Goal: Information Seeking & Learning: Check status

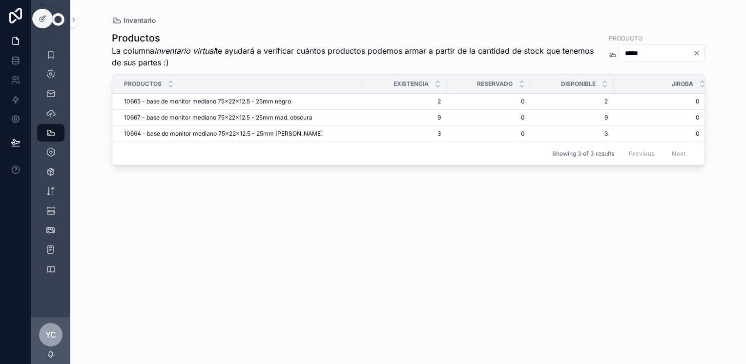
click at [638, 53] on input "*****" at bounding box center [656, 53] width 74 height 14
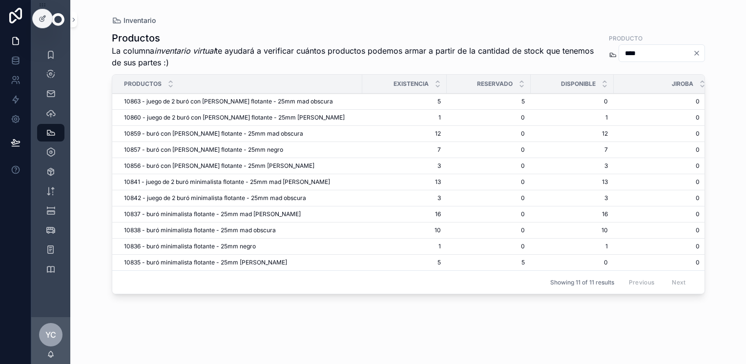
type input "****"
click at [519, 16] on div "Inventario" at bounding box center [408, 21] width 593 height 10
click at [51, 76] on icon "scrollable content" at bounding box center [51, 74] width 10 height 10
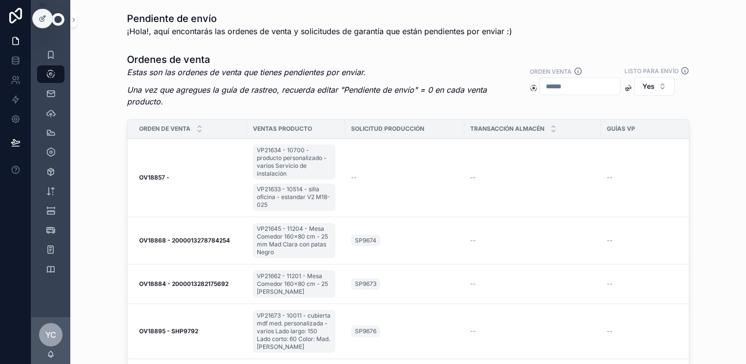
click at [620, 80] on input "scrollable content" at bounding box center [580, 87] width 80 height 14
paste input "**********"
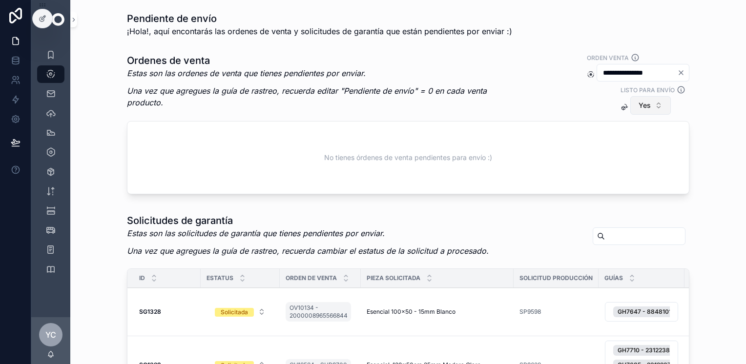
click at [656, 101] on button "Yes" at bounding box center [650, 105] width 40 height 19
click at [607, 161] on div "No" at bounding box center [647, 160] width 136 height 16
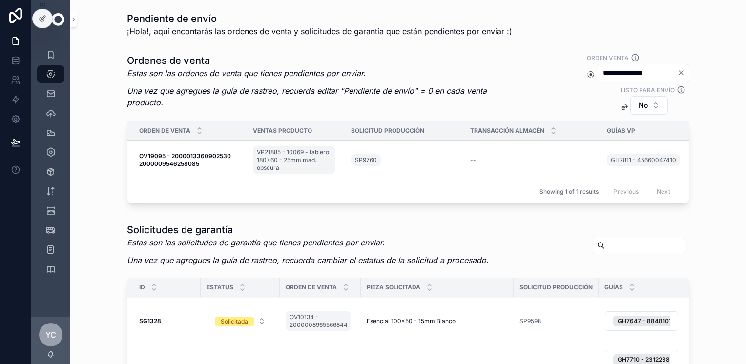
click at [632, 73] on input "**********" at bounding box center [637, 73] width 80 height 14
paste input "scrollable content"
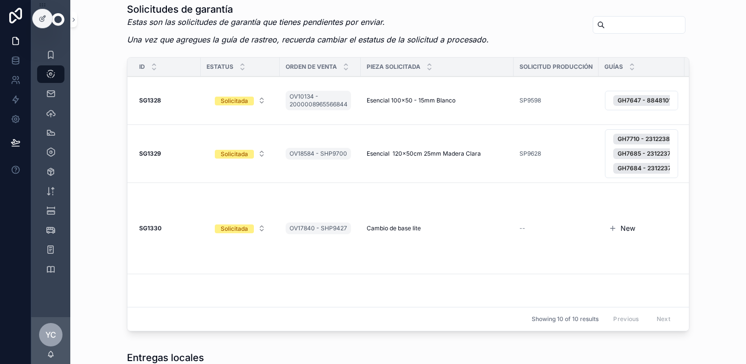
scroll to position [244, 0]
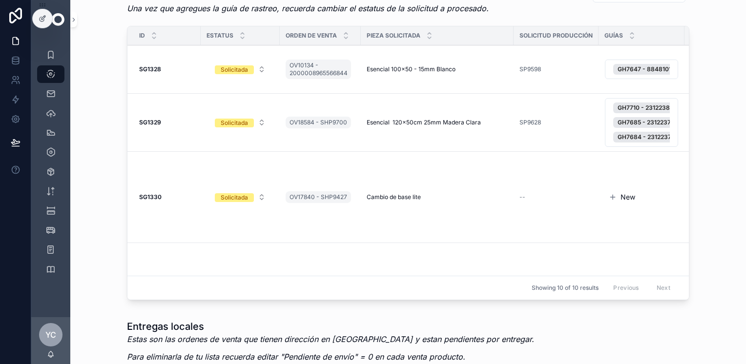
type input "**********"
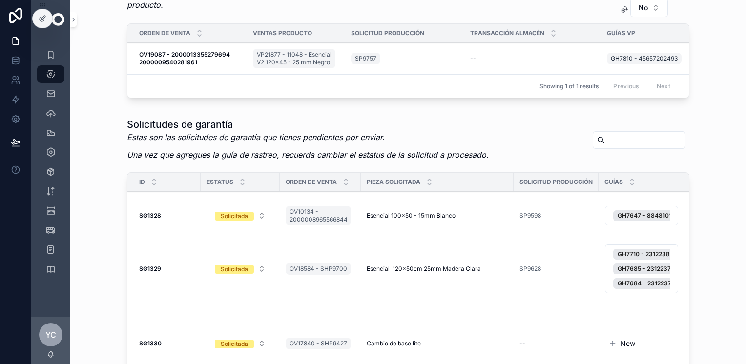
scroll to position [0, 0]
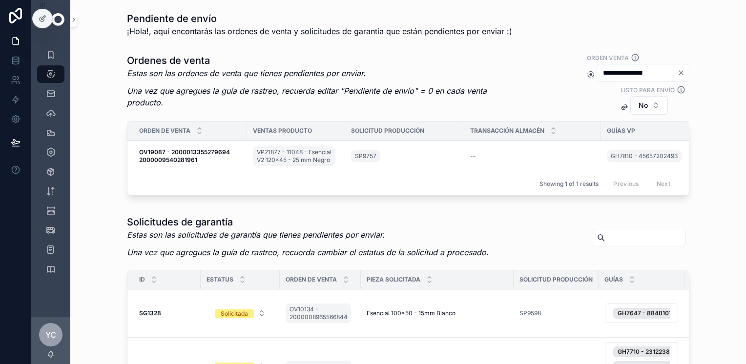
click at [677, 72] on icon "Clear" at bounding box center [681, 73] width 8 height 8
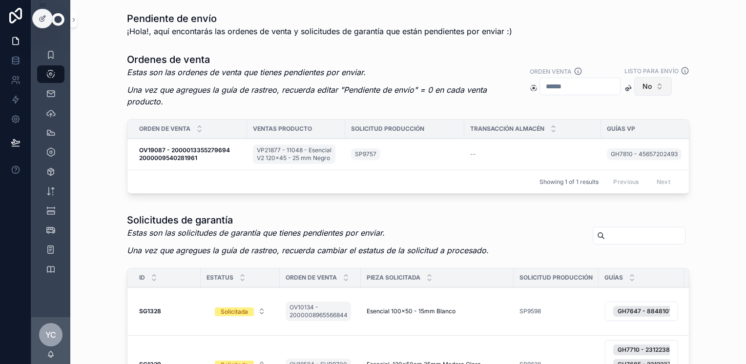
click at [657, 96] on button "No" at bounding box center [653, 86] width 38 height 19
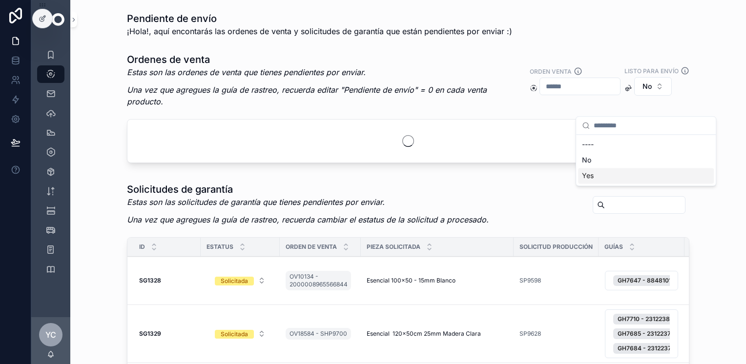
click at [599, 173] on div "Yes" at bounding box center [646, 176] width 136 height 16
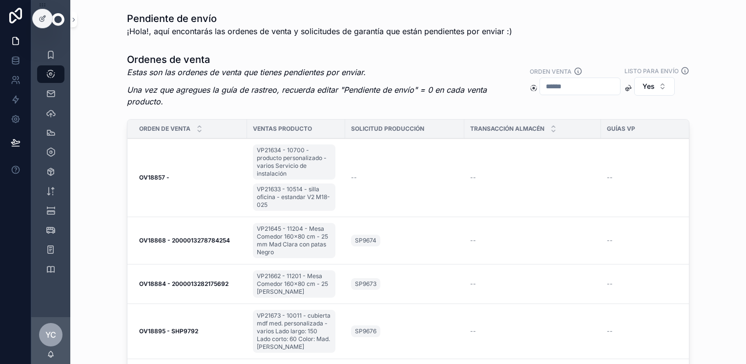
drag, startPoint x: 176, startPoint y: 185, endPoint x: 123, endPoint y: 173, distance: 54.1
click at [127, 173] on td "OV18857 - OV18857 -" at bounding box center [187, 178] width 120 height 79
copy strong "OV18857 -"
drag, startPoint x: 131, startPoint y: 239, endPoint x: 161, endPoint y: 244, distance: 31.1
click at [161, 244] on td "OV18868 - 2000013278784254 OV18868 - 2000013278784254" at bounding box center [187, 240] width 120 height 47
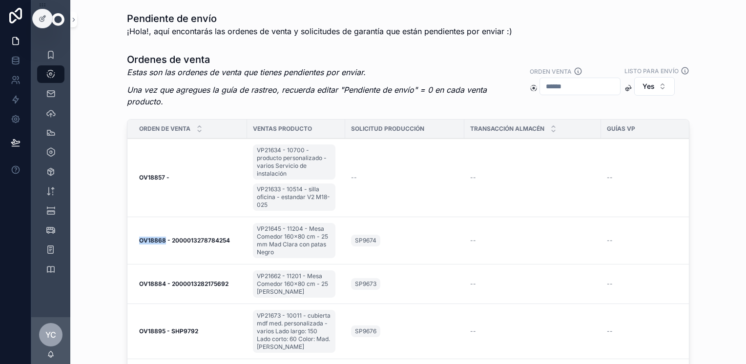
copy strong "OV18868"
drag, startPoint x: 239, startPoint y: 225, endPoint x: 278, endPoint y: 230, distance: 39.4
click at [278, 230] on tr "OV18868 - 2000013278784254 OV18868 - 2000013278784254 VP21645 - 11204 - Mesa Co…" at bounding box center [447, 240] width 641 height 47
copy tr "OV18868 - 2000013278784254 VP21645"
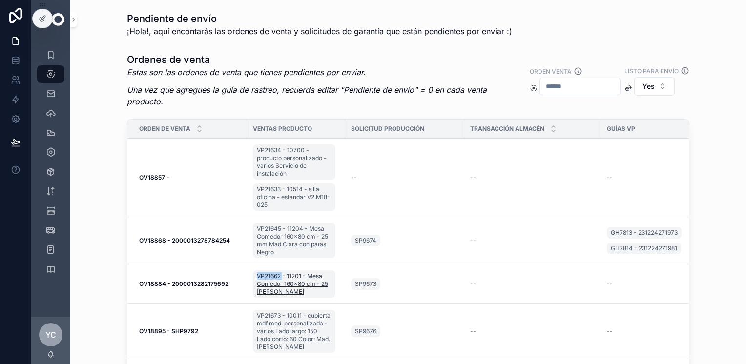
drag, startPoint x: 245, startPoint y: 272, endPoint x: 278, endPoint y: 276, distance: 33.4
click at [278, 276] on td "VP21662 - 11201 - Mesa Comedor 160x80 cm - 25 [PERSON_NAME]" at bounding box center [296, 284] width 98 height 40
copy span "VP21662"
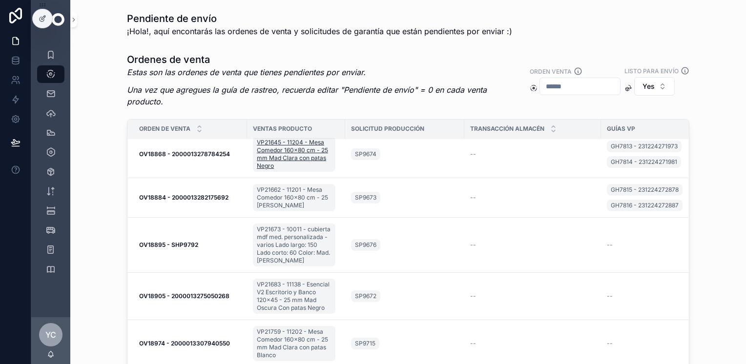
scroll to position [98, 0]
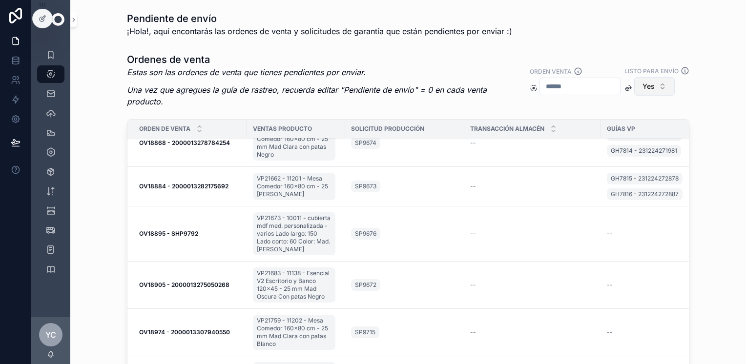
click at [642, 91] on span "Yes" at bounding box center [648, 86] width 12 height 10
click at [550, 92] on div "Orden venta Listo para envío Yes" at bounding box center [604, 83] width 169 height 34
click at [656, 96] on button "Yes" at bounding box center [654, 86] width 40 height 19
click at [600, 100] on div "Orden venta Listo para envío Yes" at bounding box center [604, 83] width 169 height 34
click at [620, 67] on div "Orden venta" at bounding box center [574, 72] width 91 height 11
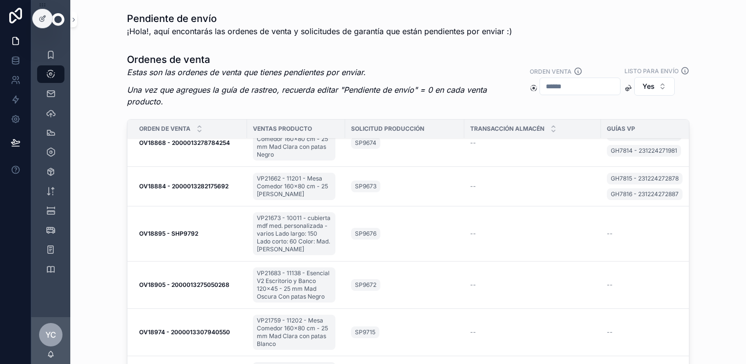
click at [615, 80] on input "scrollable content" at bounding box center [580, 87] width 80 height 14
paste input "**********"
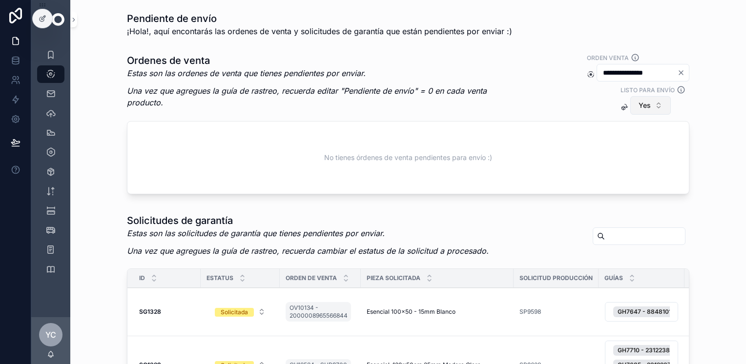
type input "**********"
click at [642, 105] on span "Yes" at bounding box center [644, 106] width 12 height 10
click at [592, 156] on div "No" at bounding box center [647, 160] width 136 height 16
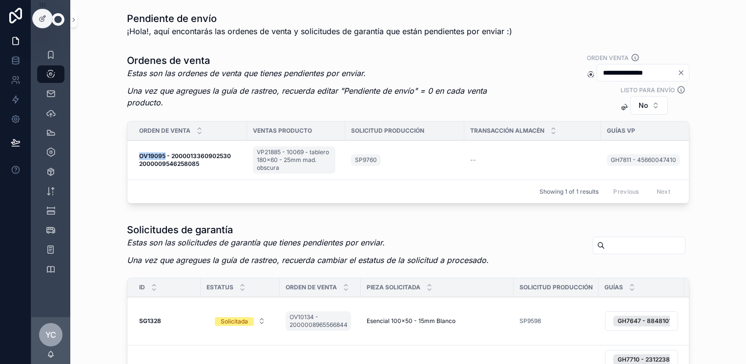
drag, startPoint x: 125, startPoint y: 151, endPoint x: 161, endPoint y: 154, distance: 35.7
click at [161, 154] on td "OV19095 - 2000013360902530 2000009546258085 OV19095 - 2000013360902530 20000095…" at bounding box center [187, 161] width 120 height 40
copy strong "OV19095"
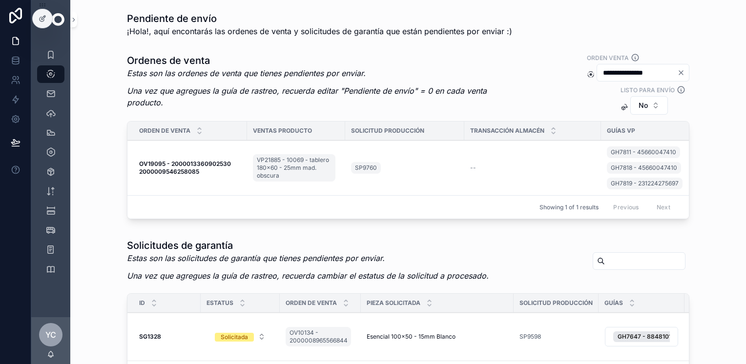
click at [677, 71] on icon "Clear" at bounding box center [681, 73] width 8 height 8
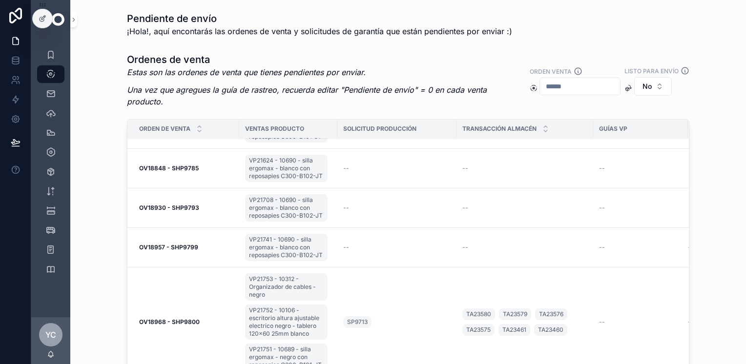
scroll to position [1123, 0]
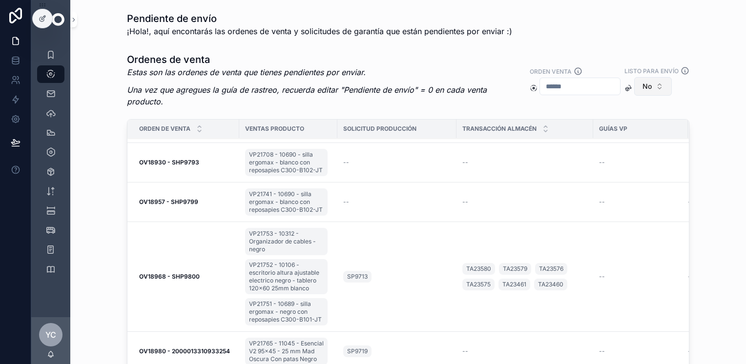
click at [642, 91] on span "No" at bounding box center [646, 86] width 9 height 10
click at [602, 172] on div "Yes" at bounding box center [646, 176] width 136 height 16
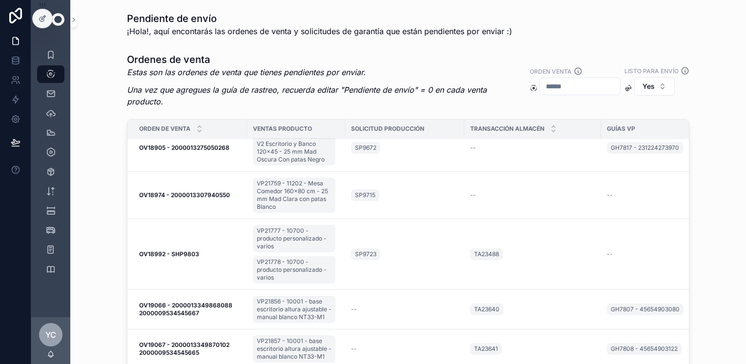
scroll to position [244, 0]
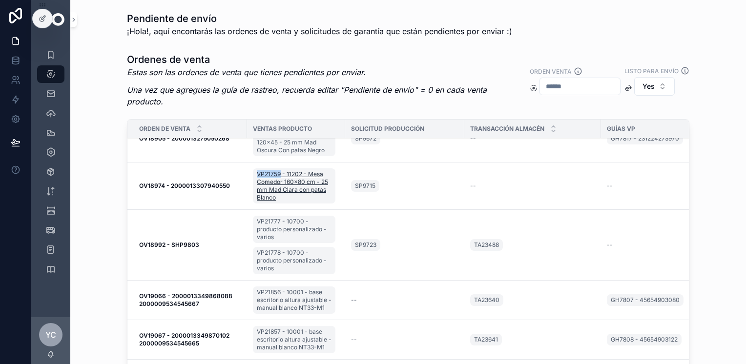
drag, startPoint x: 245, startPoint y: 171, endPoint x: 277, endPoint y: 173, distance: 31.3
click at [277, 173] on td "VP21759 - 11202 - Mesa Comedor 160x80 cm - 25 mm Mad Clara con patas Blanco" at bounding box center [296, 185] width 98 height 47
copy span "VP21759"
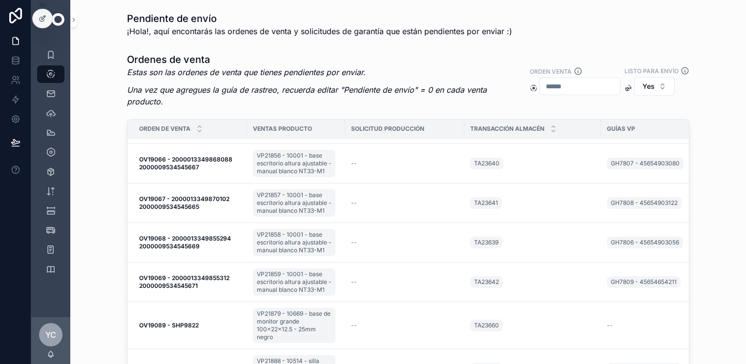
scroll to position [404, 0]
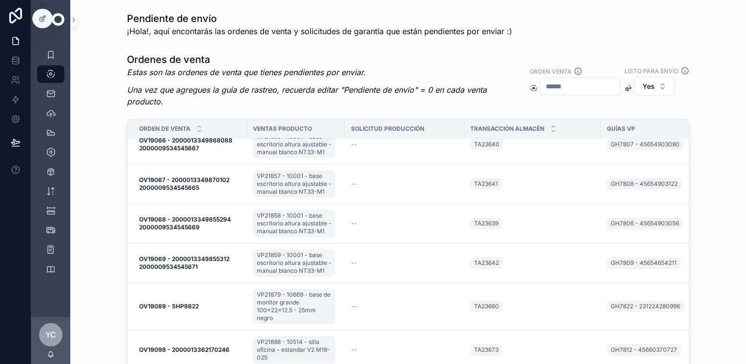
click at [620, 80] on input "scrollable content" at bounding box center [580, 87] width 80 height 14
paste input "**********"
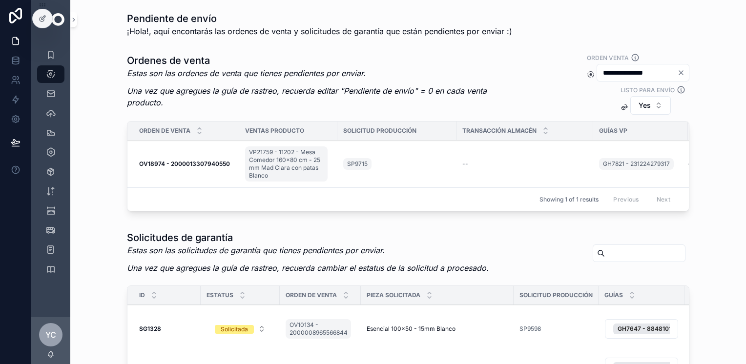
type input "**********"
click at [677, 76] on icon "Clear" at bounding box center [681, 73] width 8 height 8
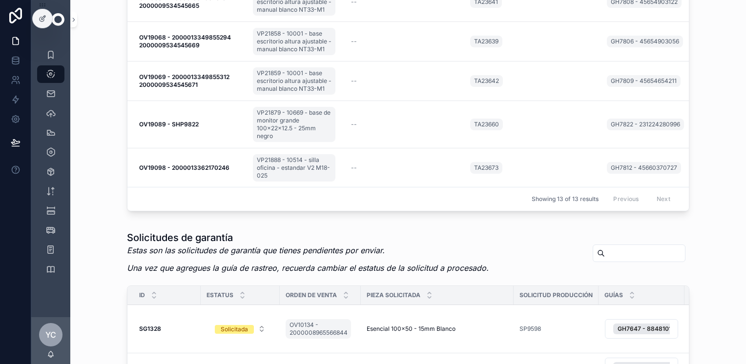
scroll to position [119, 0]
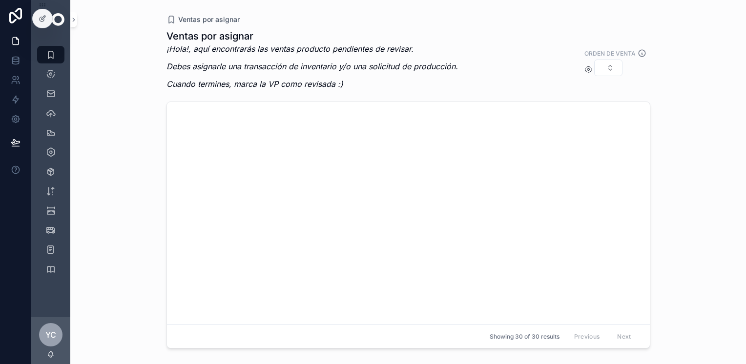
scroll to position [3261, 0]
